Goal: Task Accomplishment & Management: Manage account settings

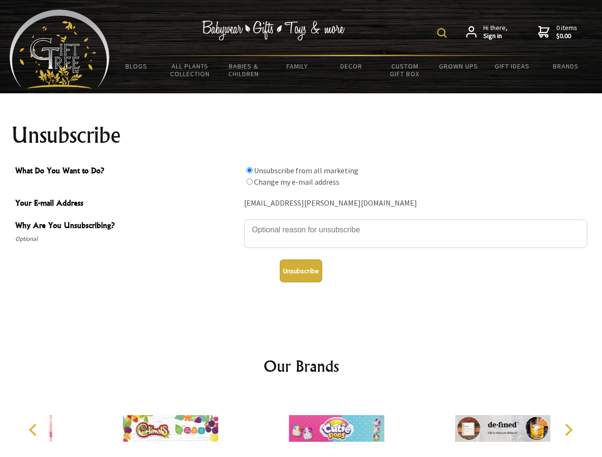
click at [443, 33] on img at bounding box center [442, 33] width 10 height 10
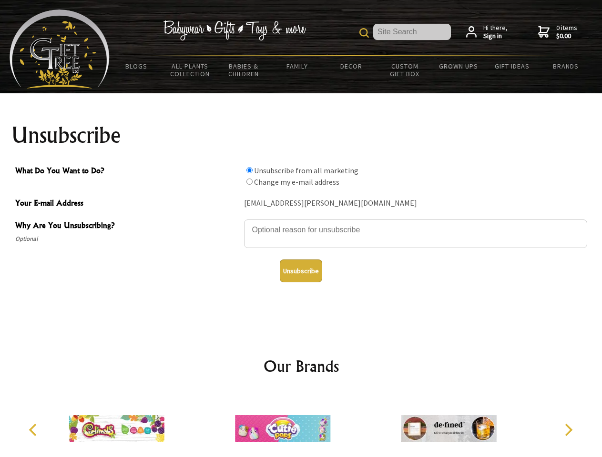
click at [301, 223] on textarea "Why Are You Unsubscribing?" at bounding box center [415, 234] width 343 height 29
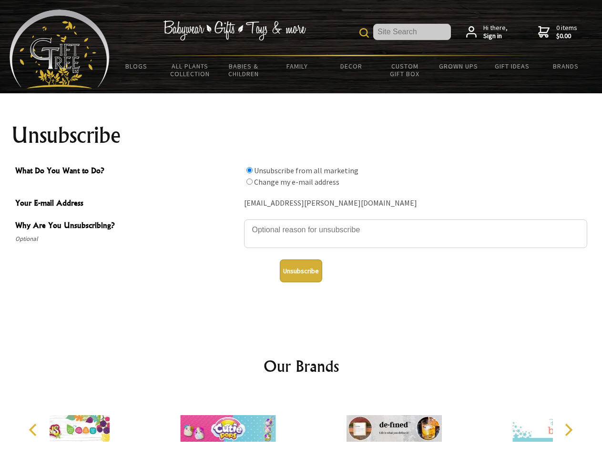
click at [249, 170] on input "What Do You Want to Do?" at bounding box center [249, 170] width 6 height 6
click at [249, 182] on input "What Do You Want to Do?" at bounding box center [249, 182] width 6 height 6
radio input "true"
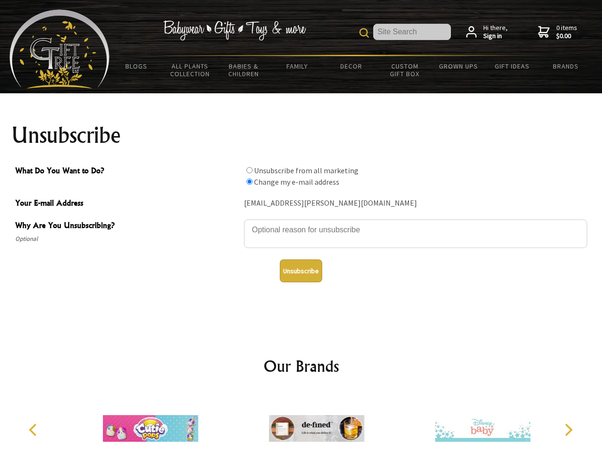
click at [301, 271] on button "Unsubscribe" at bounding box center [301, 271] width 42 height 23
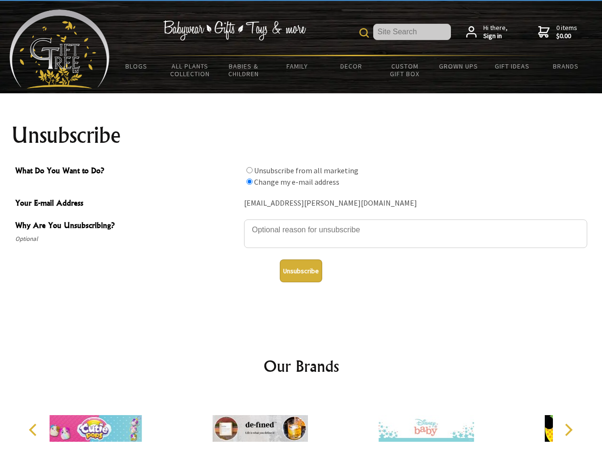
click at [34, 430] on icon "Previous" at bounding box center [34, 430] width 12 height 12
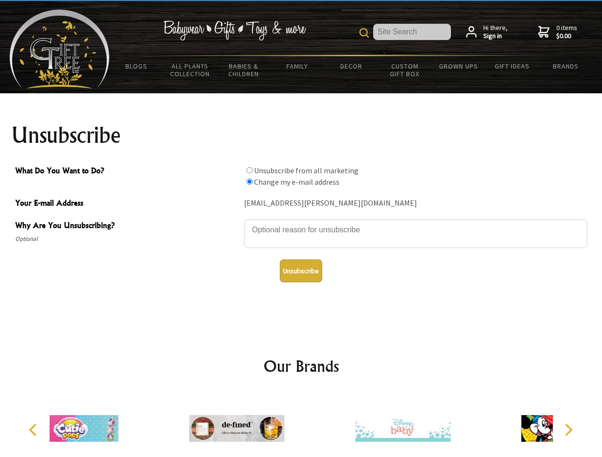
click at [568, 430] on icon "Next" at bounding box center [567, 430] width 12 height 12
